Goal: Task Accomplishment & Management: Manage account settings

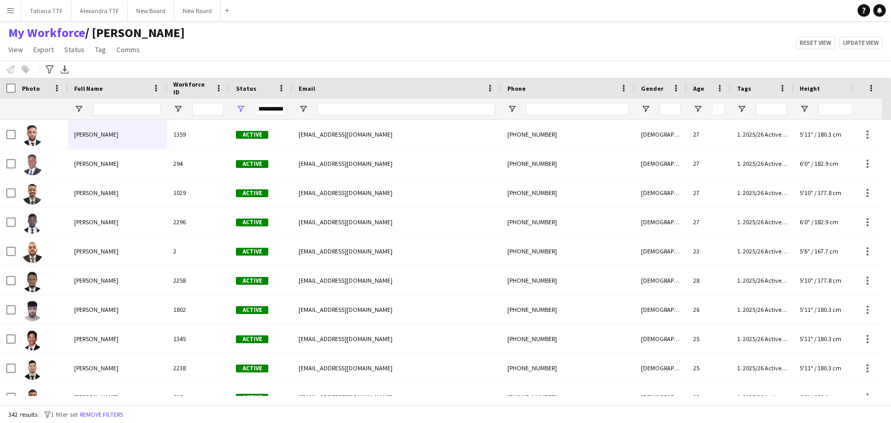
click at [130, 112] on input "Full Name Filter Input" at bounding box center [127, 109] width 68 height 13
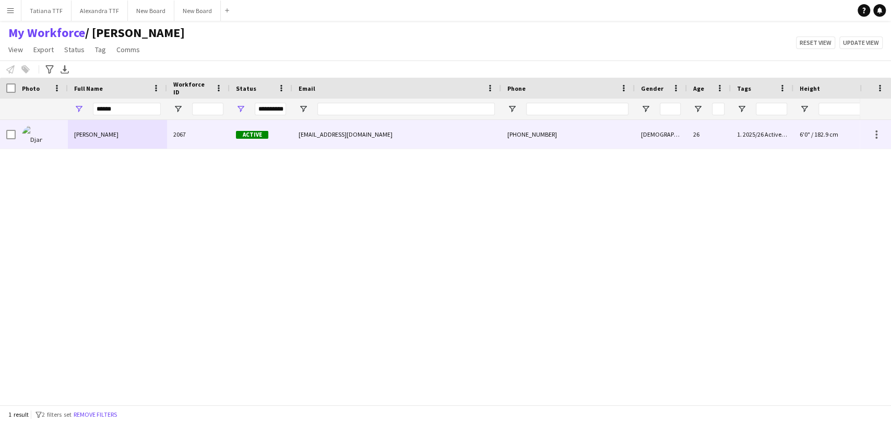
click at [39, 135] on img at bounding box center [32, 135] width 21 height 21
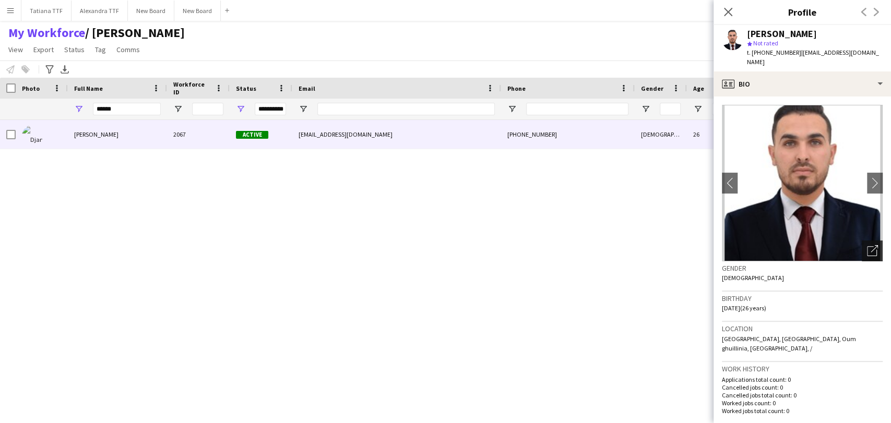
click at [862, 248] on div "Open photos pop-in" at bounding box center [872, 251] width 21 height 21
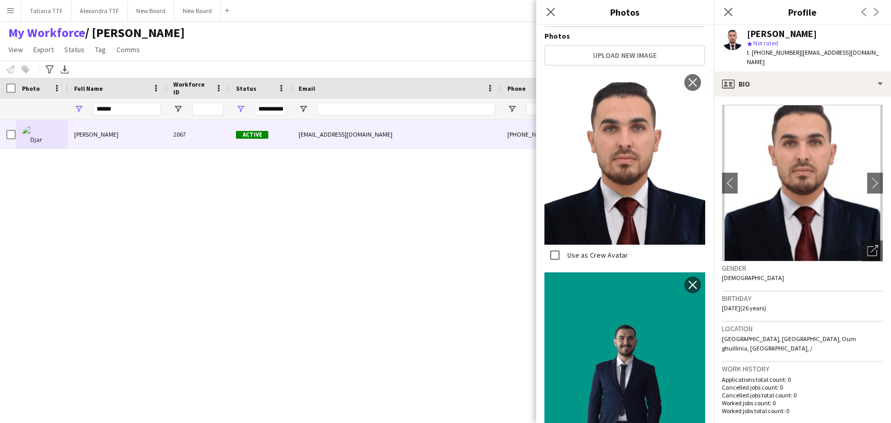
scroll to position [48, 0]
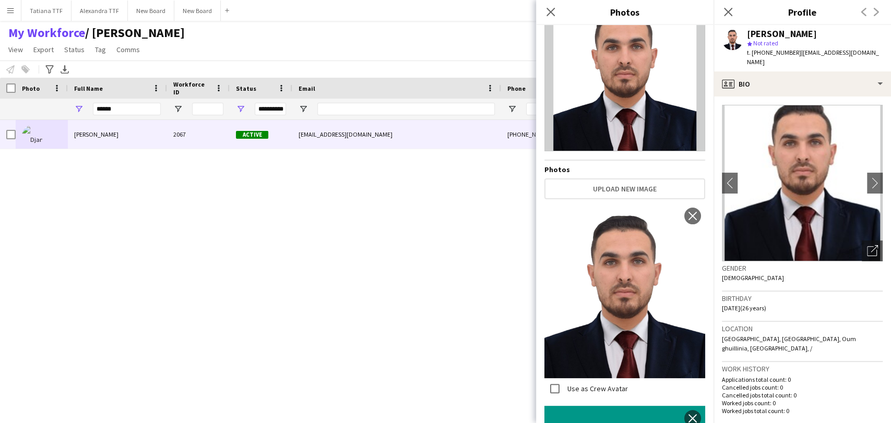
click at [418, 275] on div "[PERSON_NAME] 2067 Active [EMAIL_ADDRESS][DOMAIN_NAME] [PHONE_NUMBER] [DEMOGRAP…" at bounding box center [430, 258] width 860 height 276
click at [444, 289] on div "[PERSON_NAME] 2067 Active [EMAIL_ADDRESS][DOMAIN_NAME] [PHONE_NUMBER] [DEMOGRAP…" at bounding box center [430, 258] width 860 height 276
click at [548, 10] on icon at bounding box center [551, 12] width 10 height 10
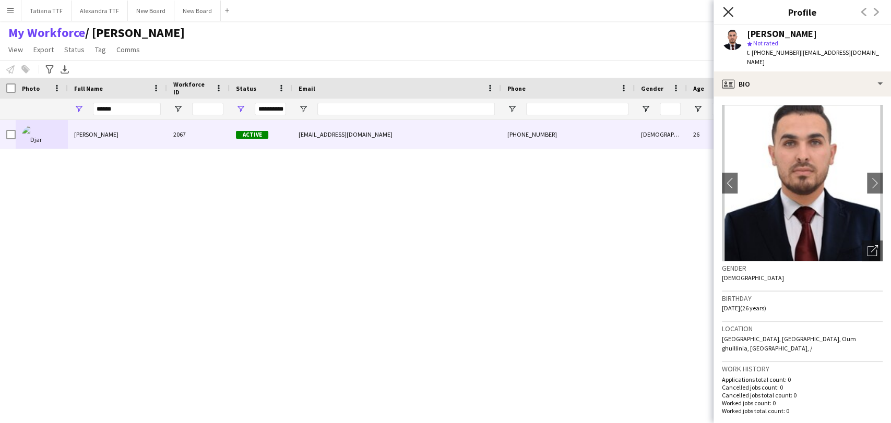
click at [727, 14] on icon at bounding box center [728, 12] width 10 height 10
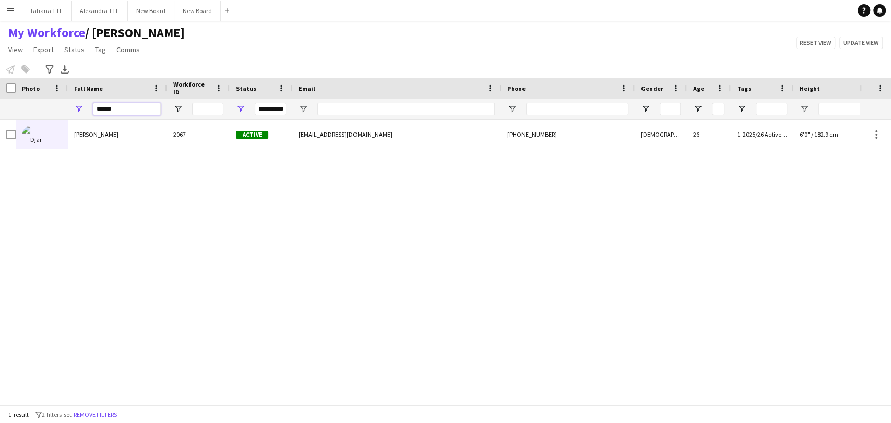
click at [125, 109] on input "******" at bounding box center [127, 109] width 68 height 13
type input "*"
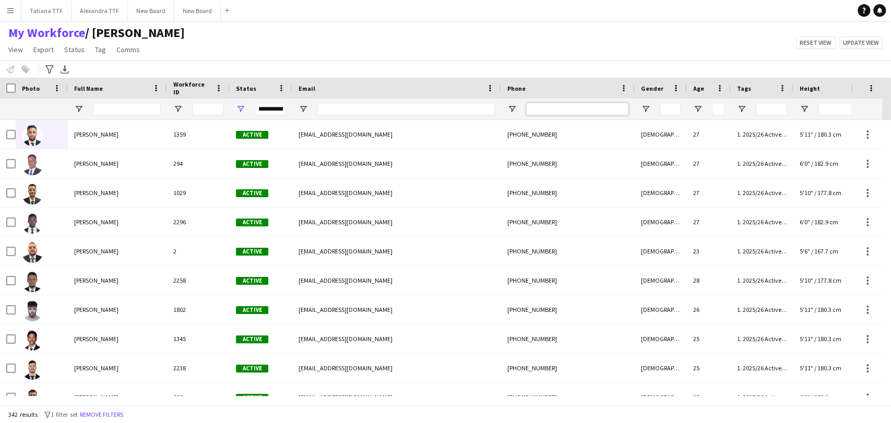
click at [554, 111] on input "Phone Filter Input" at bounding box center [577, 109] width 102 height 13
paste input "********"
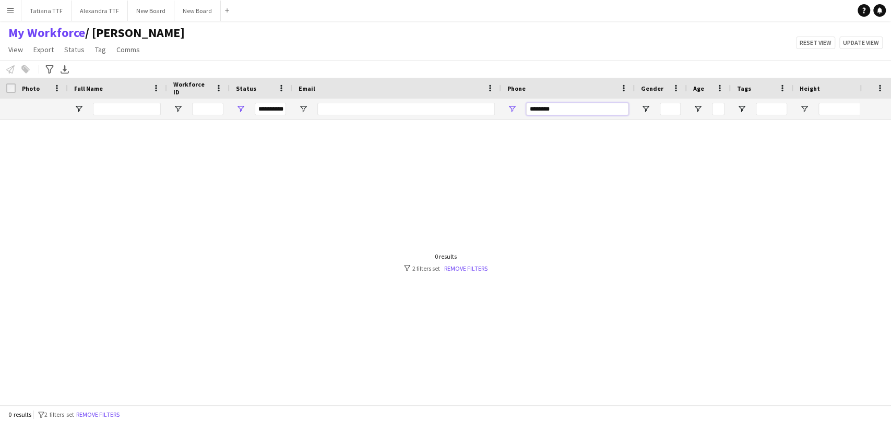
type input "********"
click at [241, 103] on div "**********" at bounding box center [261, 109] width 63 height 21
click at [243, 109] on span "Open Filter Menu" at bounding box center [240, 108] width 9 height 9
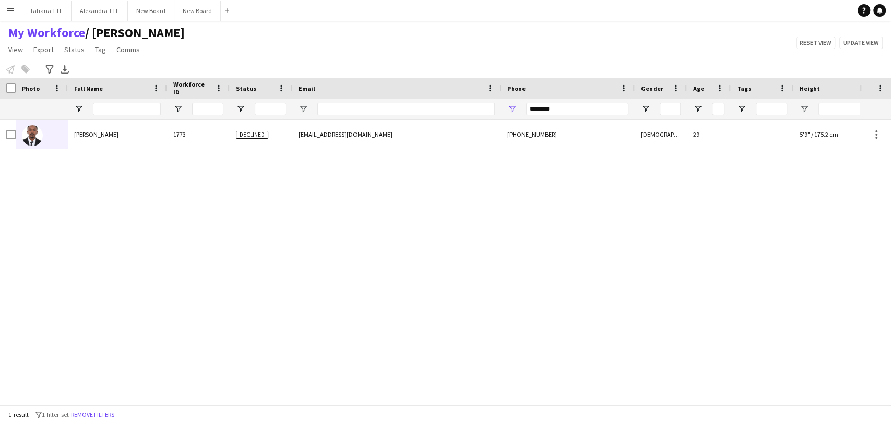
click at [414, 39] on div "My Workforce / [PERSON_NAME] View Views Default view [PERSON_NAME] View April L…" at bounding box center [445, 42] width 891 height 35
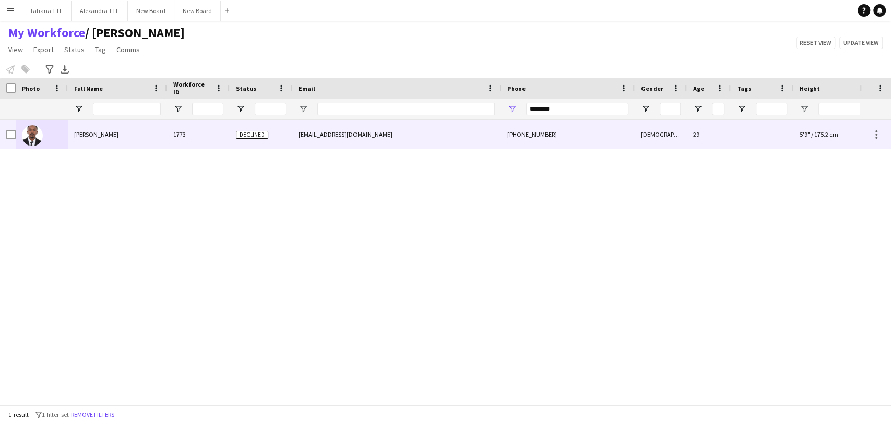
click at [30, 135] on img at bounding box center [32, 135] width 21 height 21
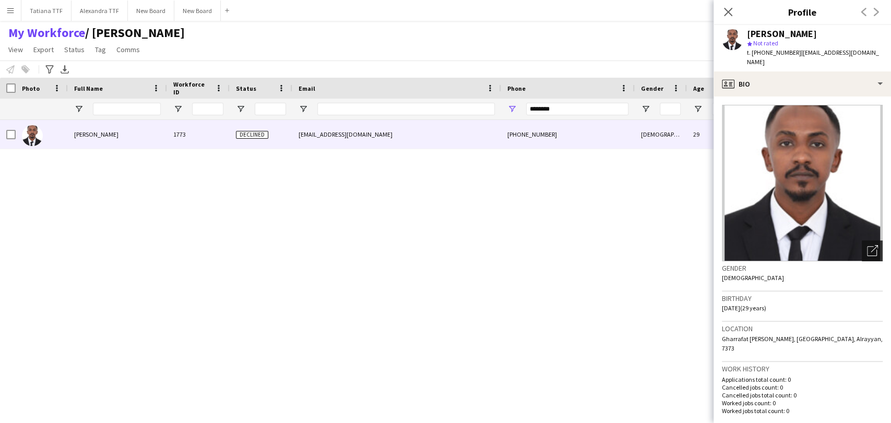
click at [867, 245] on icon "Open photos pop-in" at bounding box center [872, 250] width 11 height 11
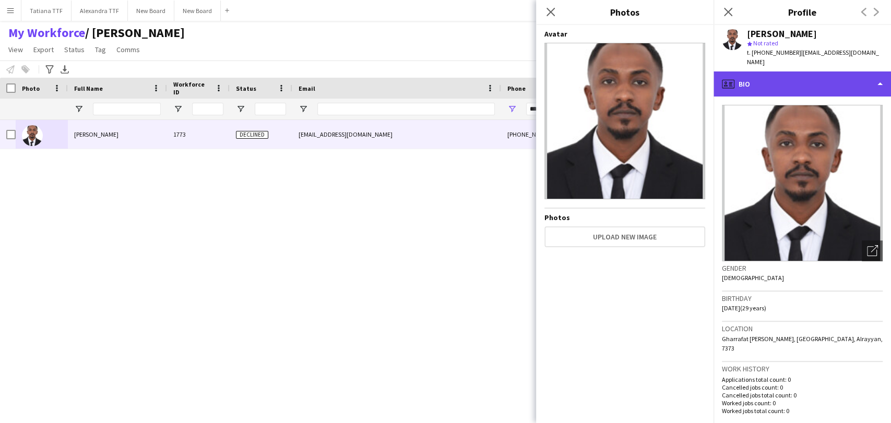
click at [818, 72] on div "profile Bio" at bounding box center [802, 84] width 177 height 25
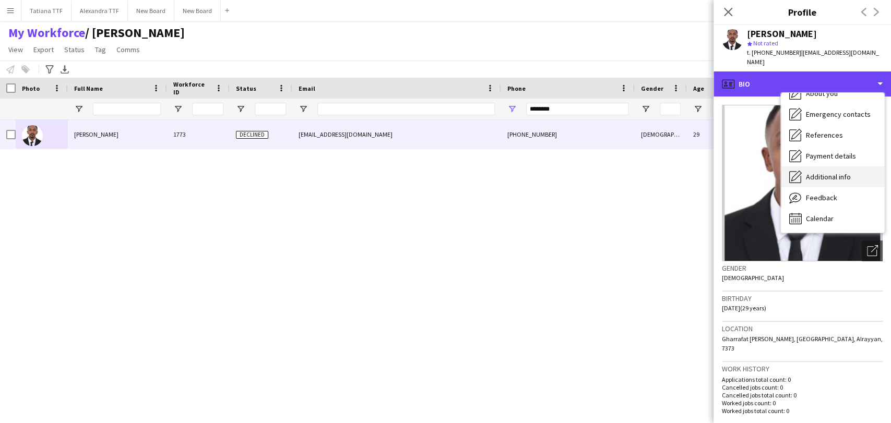
scroll to position [0, 0]
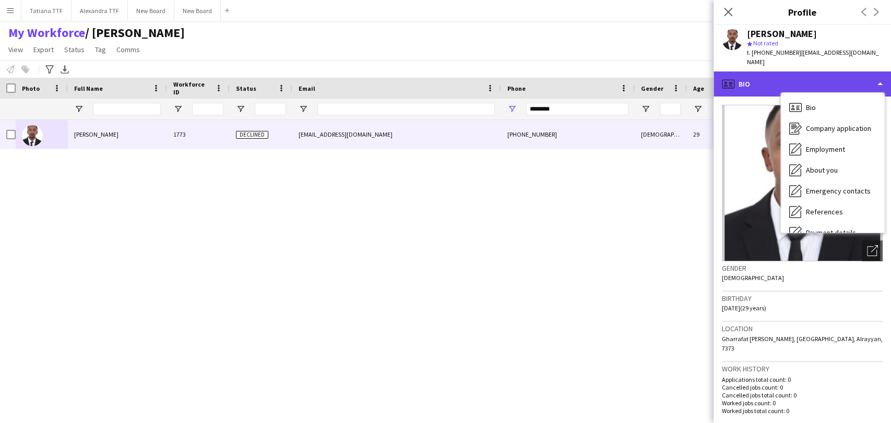
click at [743, 81] on div "profile Bio" at bounding box center [802, 84] width 177 height 25
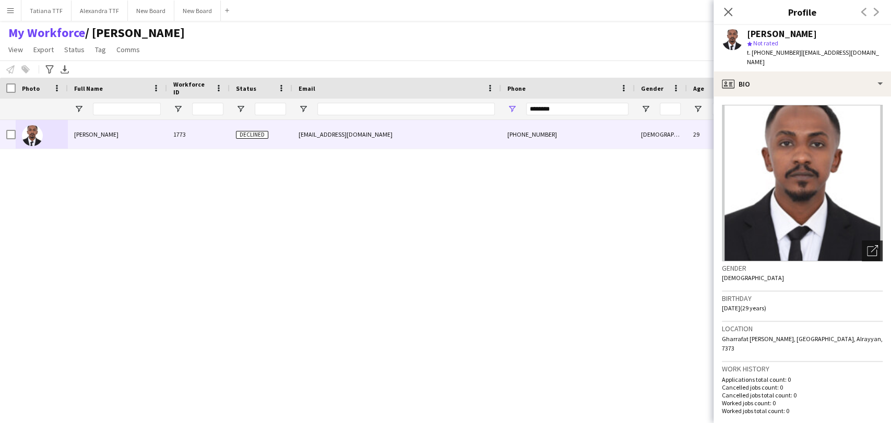
click at [867, 245] on icon "Open photos pop-in" at bounding box center [872, 250] width 11 height 11
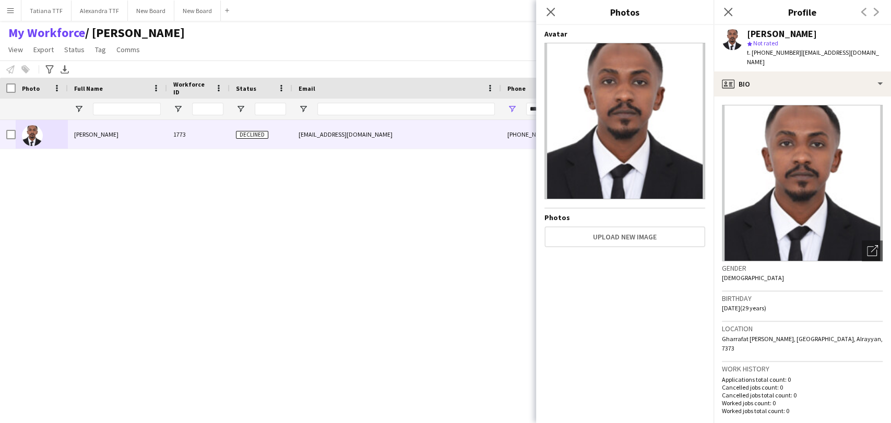
click at [256, 162] on div "[PERSON_NAME] 1773 Declined [EMAIL_ADDRESS][DOMAIN_NAME] [PHONE_NUMBER] [DEMOGR…" at bounding box center [430, 258] width 860 height 276
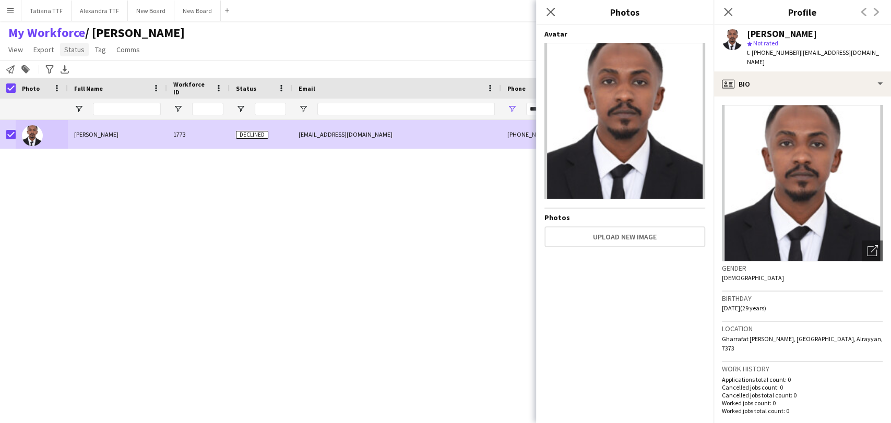
click at [71, 50] on span "Status" at bounding box center [74, 49] width 20 height 9
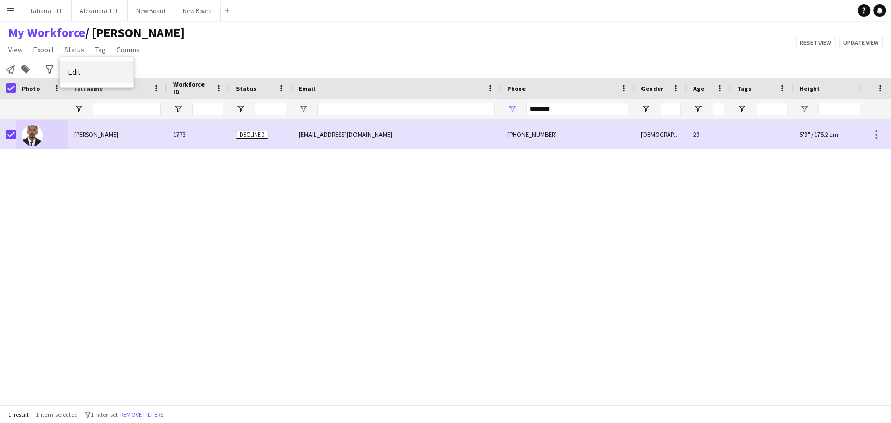
click at [93, 70] on link "Edit" at bounding box center [96, 72] width 73 height 22
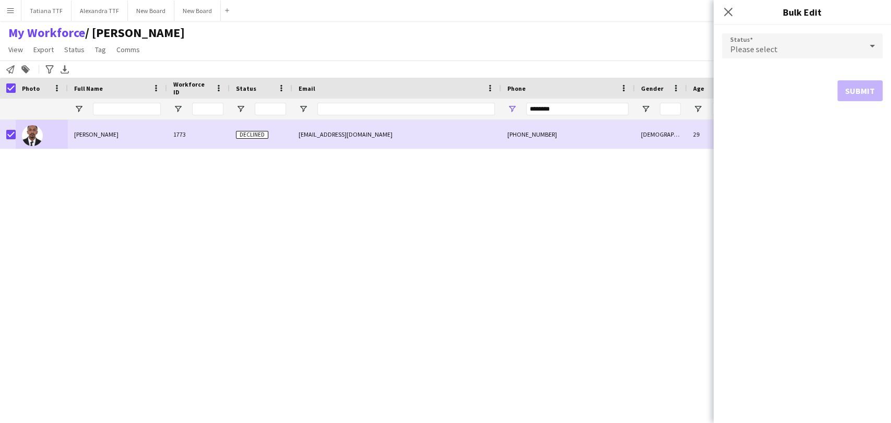
click at [866, 48] on icon at bounding box center [872, 45] width 13 height 21
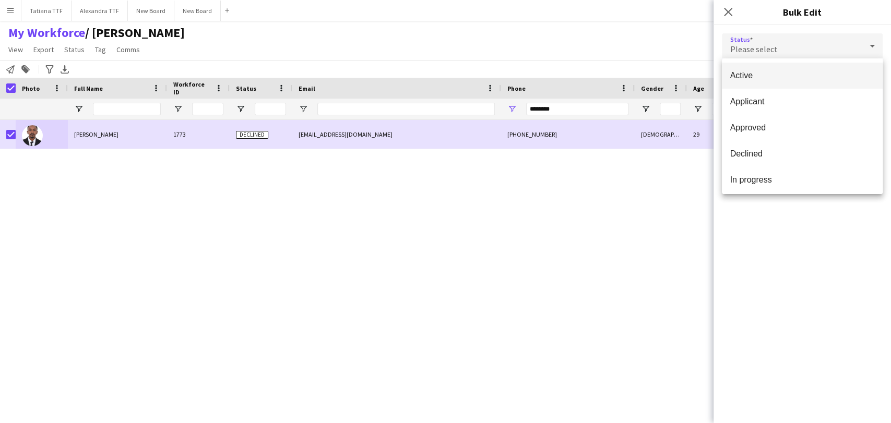
click at [736, 78] on span "Active" at bounding box center [802, 75] width 144 height 10
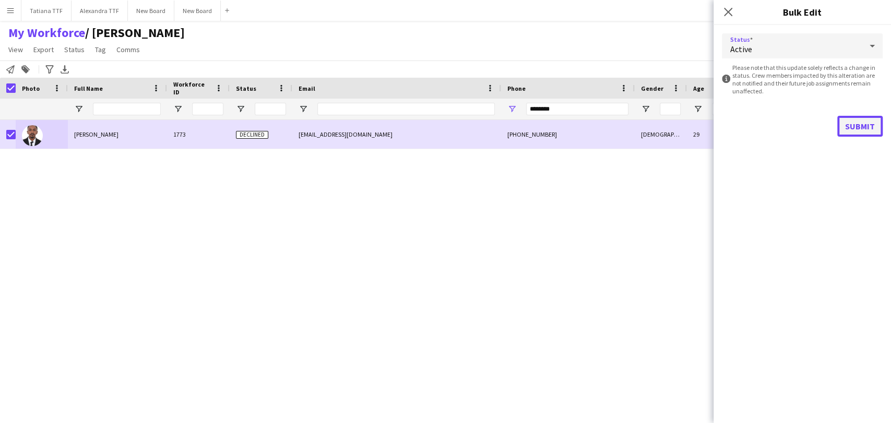
click at [860, 132] on button "Submit" at bounding box center [859, 126] width 45 height 21
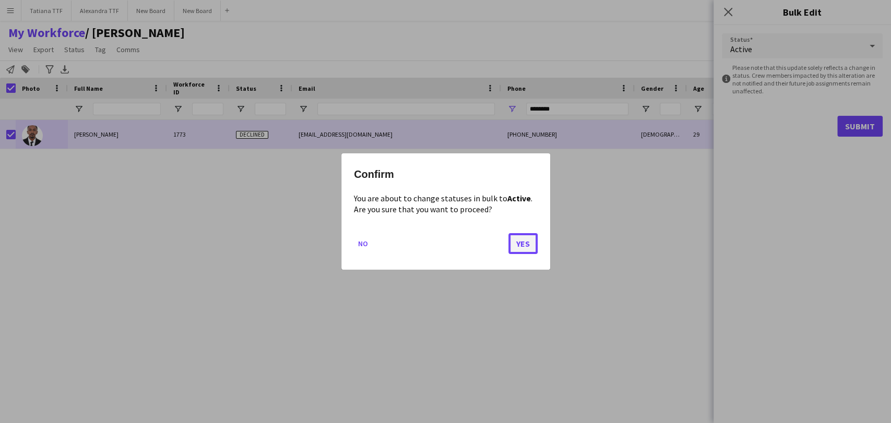
click at [525, 243] on button "Yes" at bounding box center [522, 243] width 29 height 21
